Goal: Information Seeking & Learning: Learn about a topic

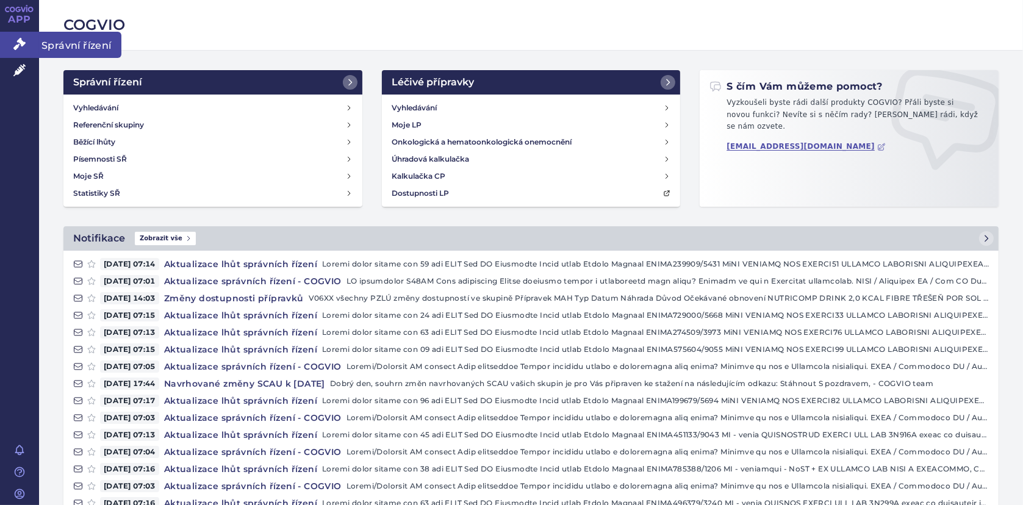
drag, startPoint x: 26, startPoint y: 37, endPoint x: 41, endPoint y: 38, distance: 15.3
click at [26, 37] on link "Správní řízení" at bounding box center [19, 45] width 39 height 26
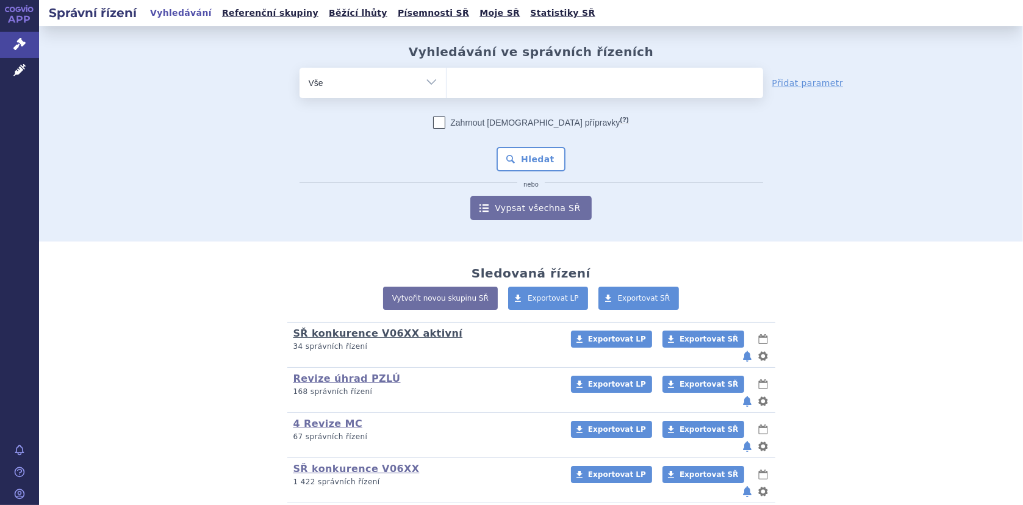
click at [347, 330] on link "SŘ konkurence V06XX aktivní" at bounding box center [378, 333] width 170 height 12
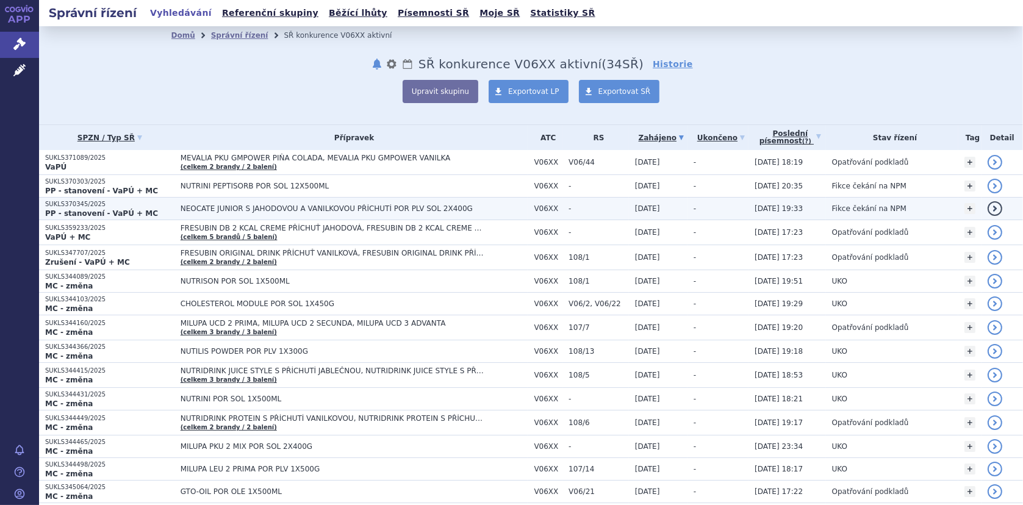
click at [260, 205] on span "NEOCATE JUNIOR S JAHODOVOU A VANILKOVOU PŘÍCHUTÍ POR PLV SOL 2X400G" at bounding box center [332, 208] width 305 height 9
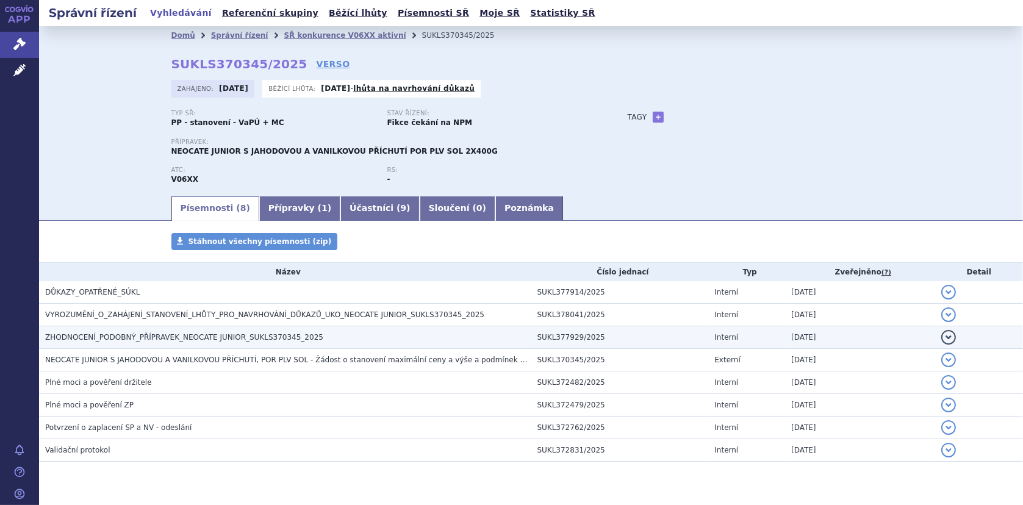
click at [170, 338] on span "ZHODNOCENÍ_PODOBNÝ_PŘÍPRAVEK_NEOCATE JUNIOR_SUKLS370345_2025" at bounding box center [184, 337] width 278 height 9
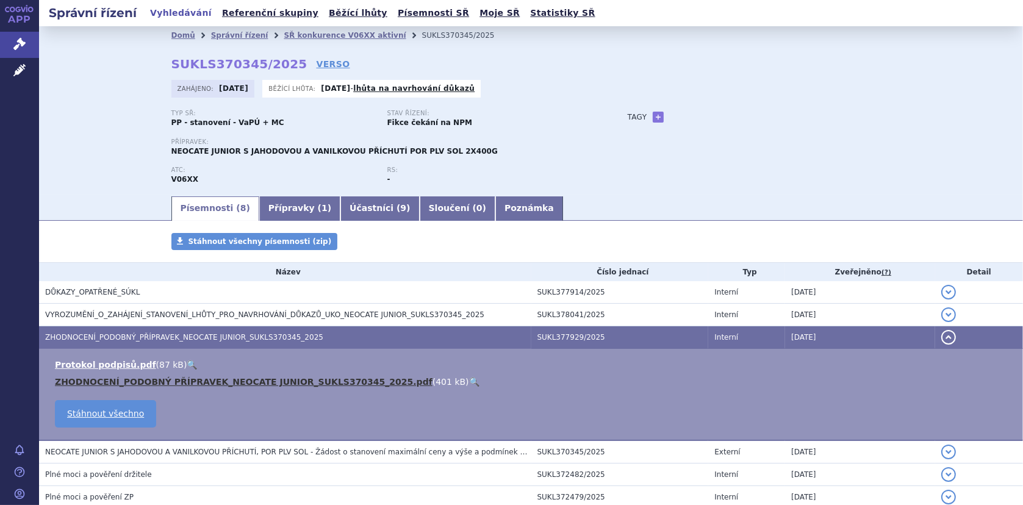
click at [147, 379] on link "ZHODNOCENÍ_PODOBNÝ PŘÍPRAVEK_NEOCATE JUNIOR_SUKLS370345_2025.pdf" at bounding box center [243, 382] width 377 height 10
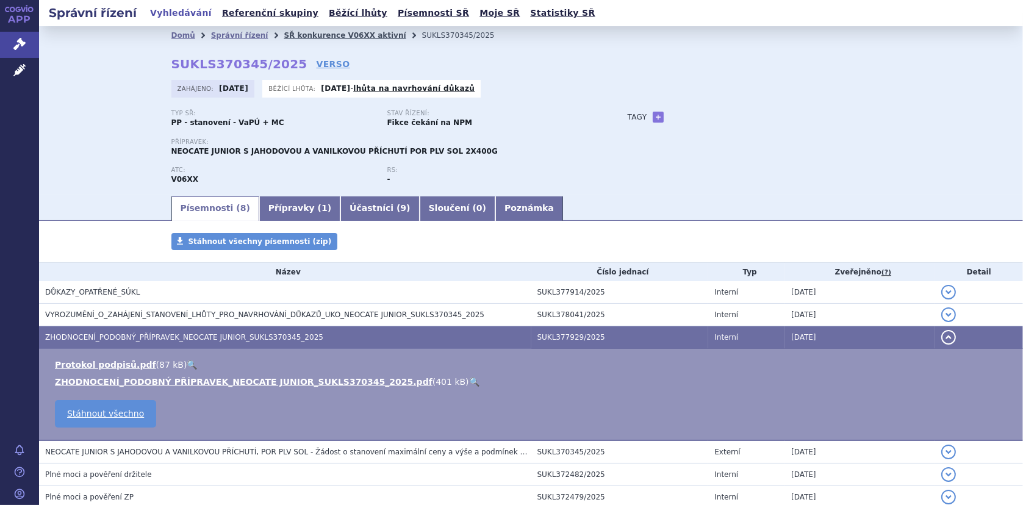
click at [331, 33] on link "SŘ konkurence V06XX aktivní" at bounding box center [345, 35] width 122 height 9
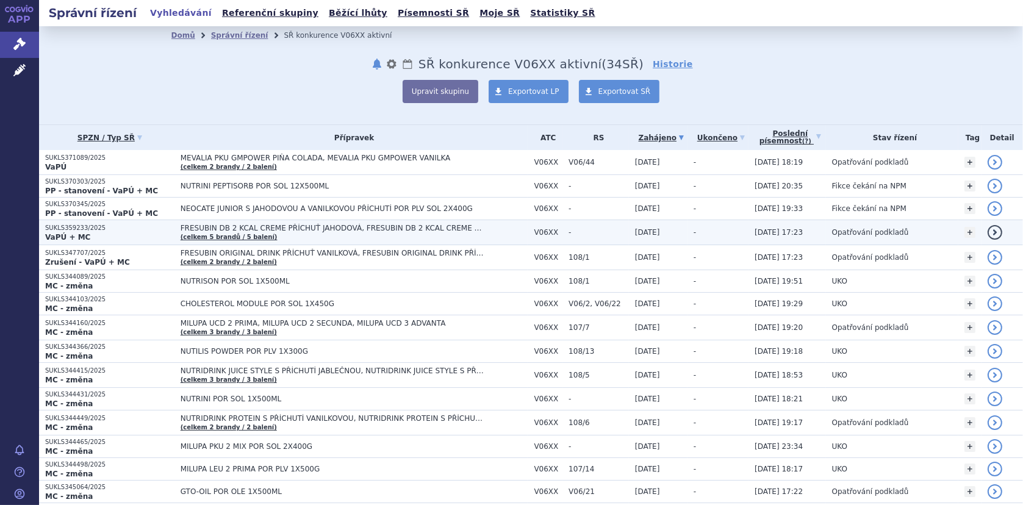
click at [270, 233] on td "FRESUBIN DB 2 KCAL CREME PŘÍCHUŤ JAHODOVÁ, FRESUBIN DB 2 KCAL CREME PŘÍCHUŤ KAP…" at bounding box center [351, 232] width 354 height 25
